Goal: Information Seeking & Learning: Learn about a topic

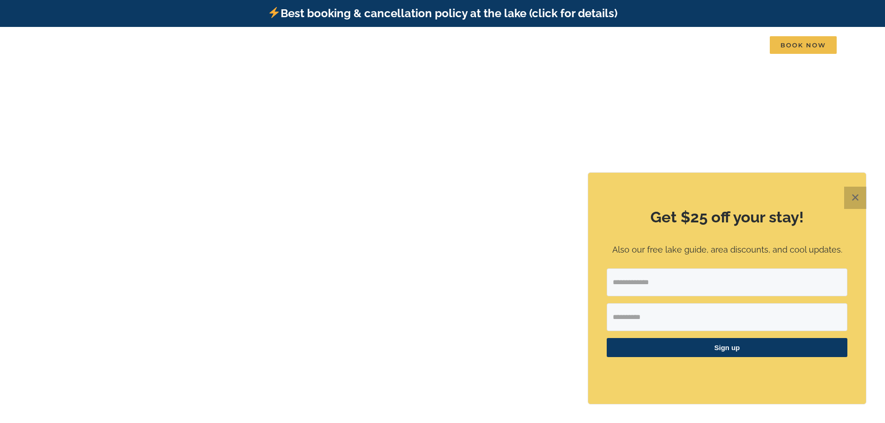
click at [848, 196] on button "✕" at bounding box center [855, 198] width 22 height 22
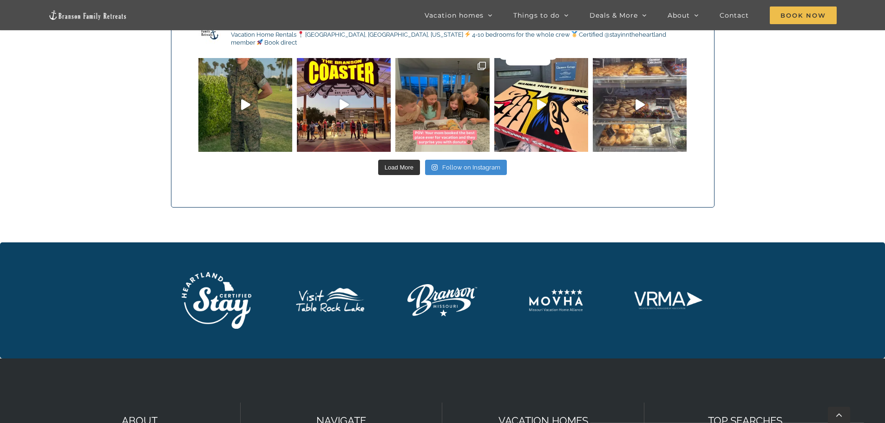
scroll to position [2926, 0]
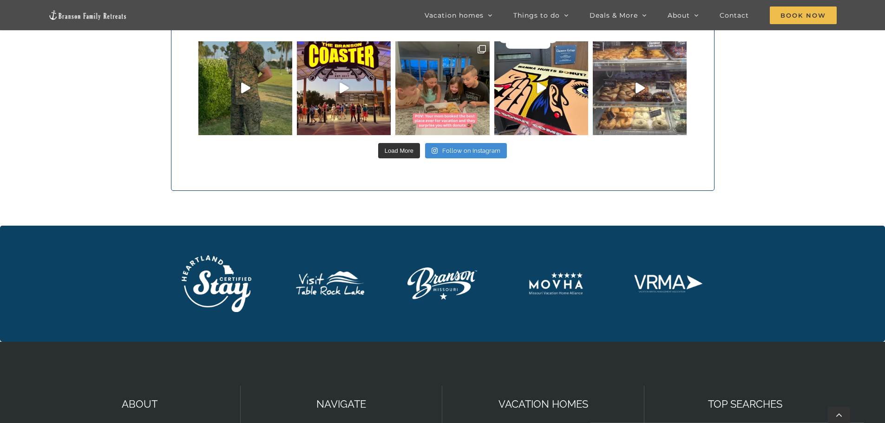
click at [551, 269] on img "MOVHA logo white yellow – white" at bounding box center [556, 284] width 70 height 70
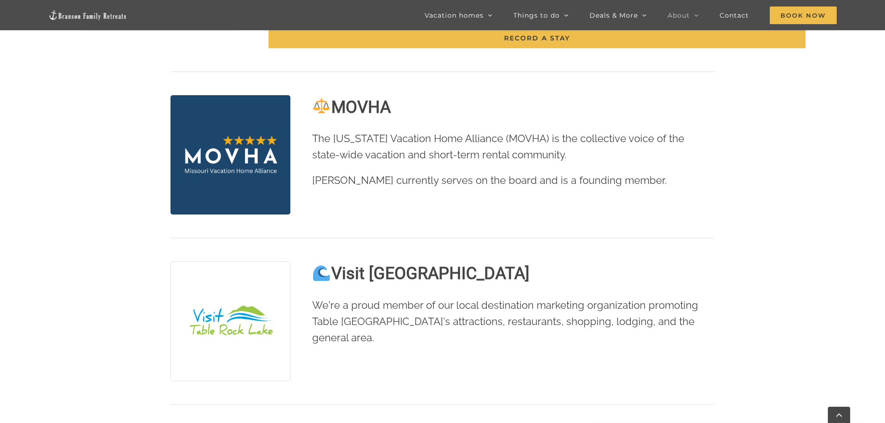
scroll to position [603, 0]
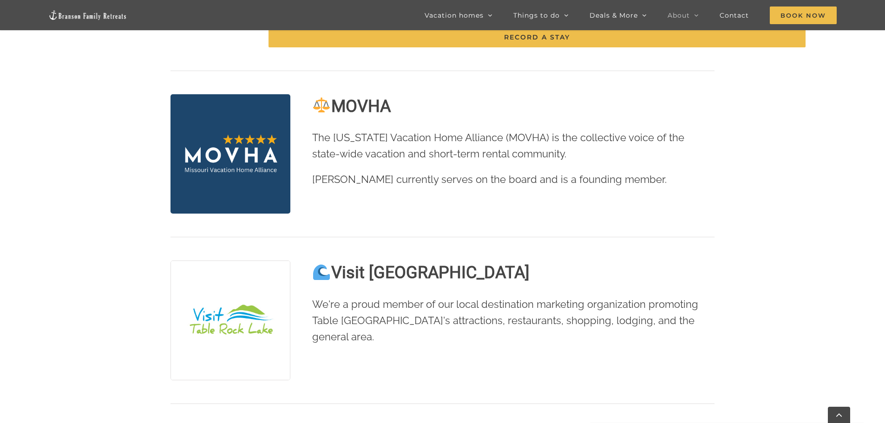
click at [239, 137] on img at bounding box center [229, 153] width 119 height 119
click at [352, 97] on strong "MOVHA" at bounding box center [351, 107] width 78 height 20
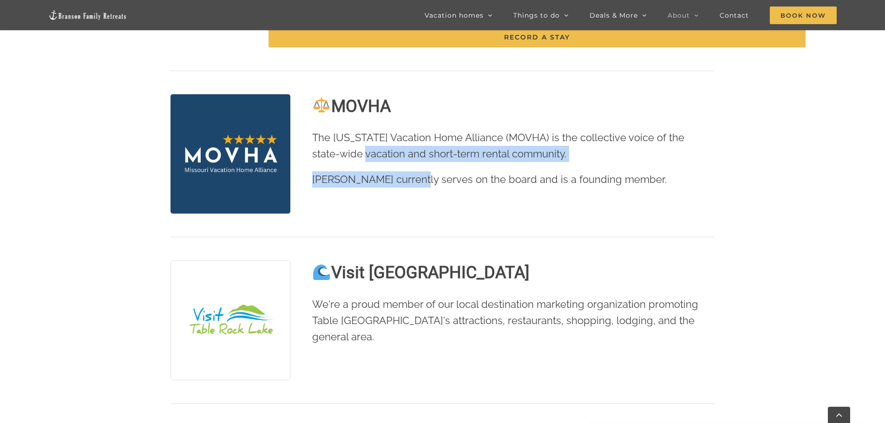
drag, startPoint x: 349, startPoint y: 142, endPoint x: 411, endPoint y: 159, distance: 65.0
click at [411, 159] on div "The Missouri Vacation Home Alliance (MOVHA) is the collective voice of the stat…" at bounding box center [513, 164] width 402 height 68
click at [411, 171] on p "Tyann currently serves on the board and is a founding member." at bounding box center [513, 179] width 402 height 16
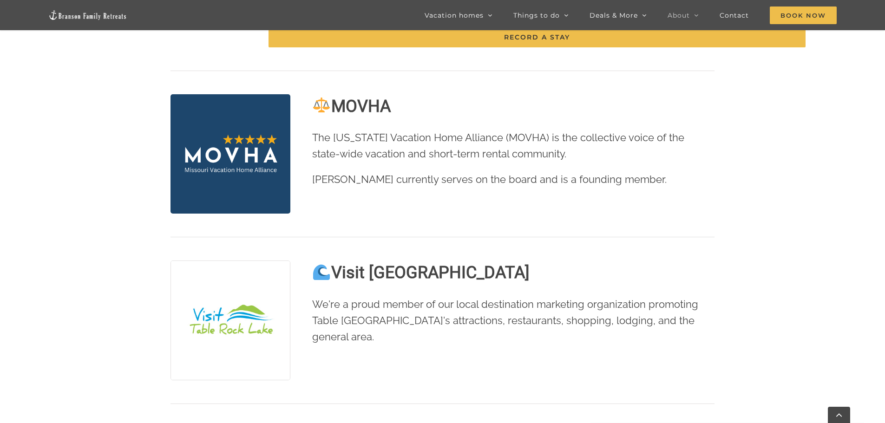
drag, startPoint x: 340, startPoint y: 91, endPoint x: 404, endPoint y: 89, distance: 63.2
click at [404, 94] on h2 "MOVHA" at bounding box center [513, 106] width 402 height 24
drag, startPoint x: 374, startPoint y: 92, endPoint x: 316, endPoint y: 114, distance: 62.5
click at [374, 97] on strong "MOVHA" at bounding box center [351, 107] width 78 height 20
click at [250, 140] on img at bounding box center [229, 153] width 119 height 119
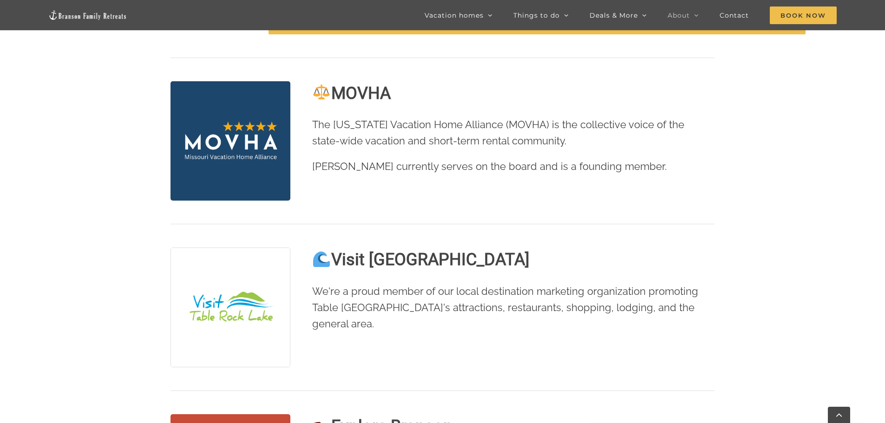
scroll to position [556, 0]
